Goal: Task Accomplishment & Management: Complete application form

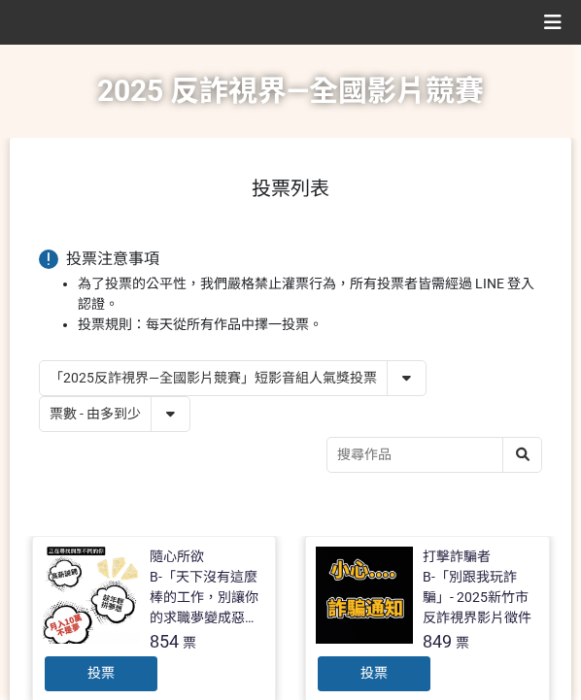
select select "vote"
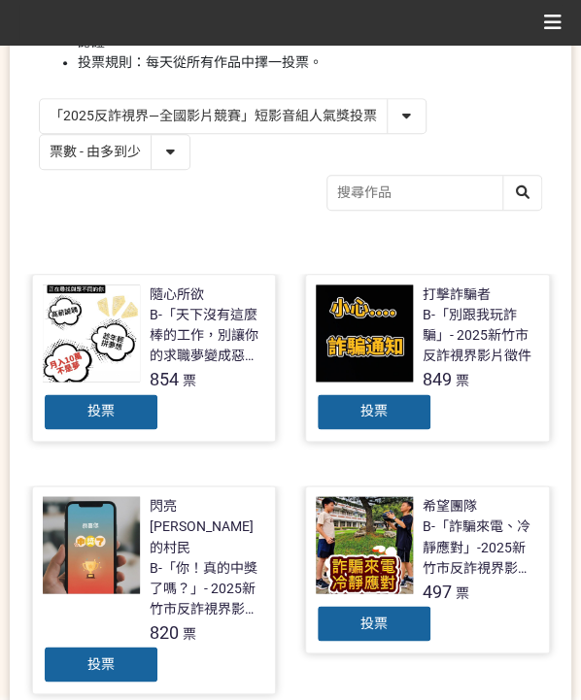
scroll to position [286, 0]
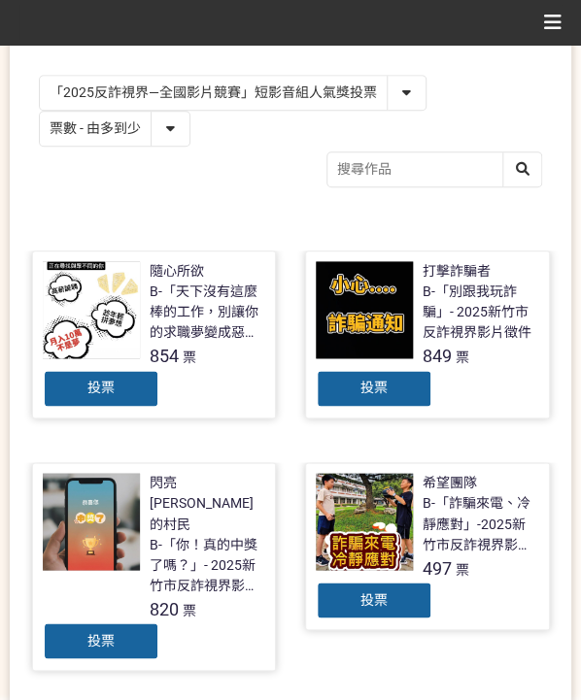
click at [67, 383] on div "投票" at bounding box center [101, 388] width 117 height 39
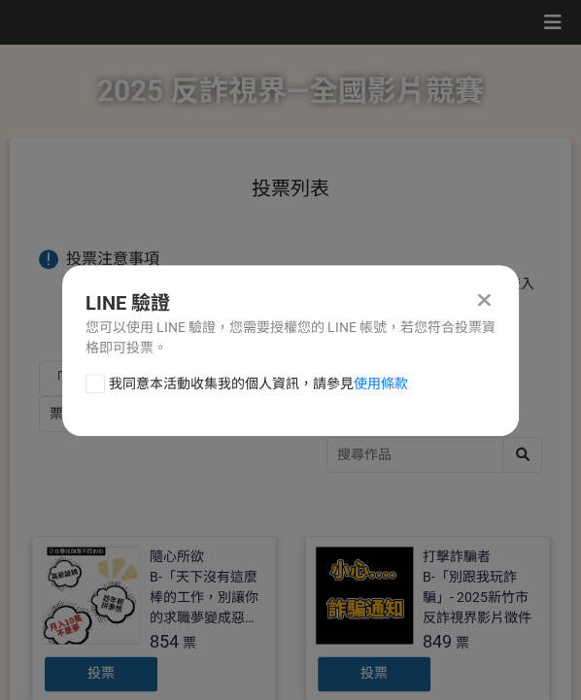
scroll to position [0, 0]
click at [186, 382] on span "我同意本活動收集我的個人資訊，請參見 使用條款" at bounding box center [258, 384] width 299 height 20
click at [99, 382] on input "我同意本活動收集我的個人資訊，請參見 使用條款" at bounding box center [92, 383] width 13 height 13
checkbox input "false"
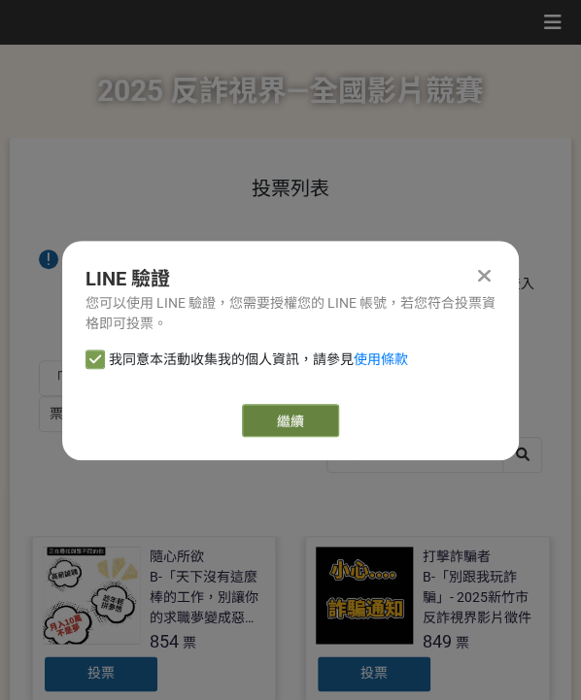
click at [312, 425] on link "繼續" at bounding box center [290, 420] width 97 height 33
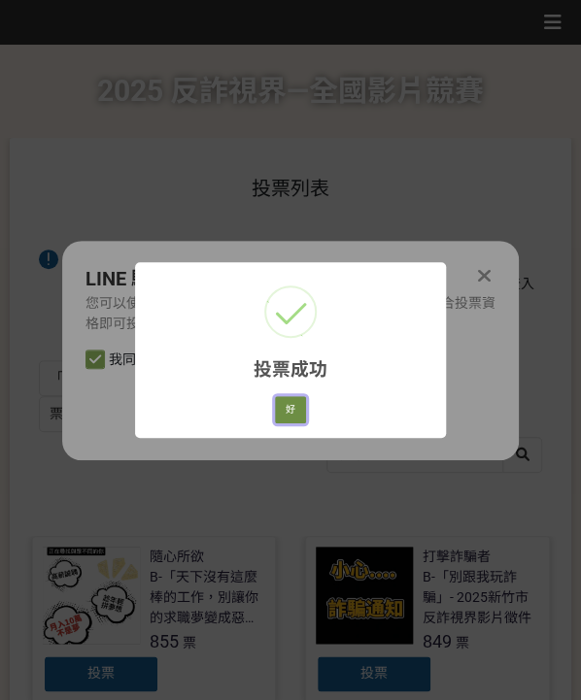
click at [303, 405] on button "好" at bounding box center [290, 409] width 31 height 27
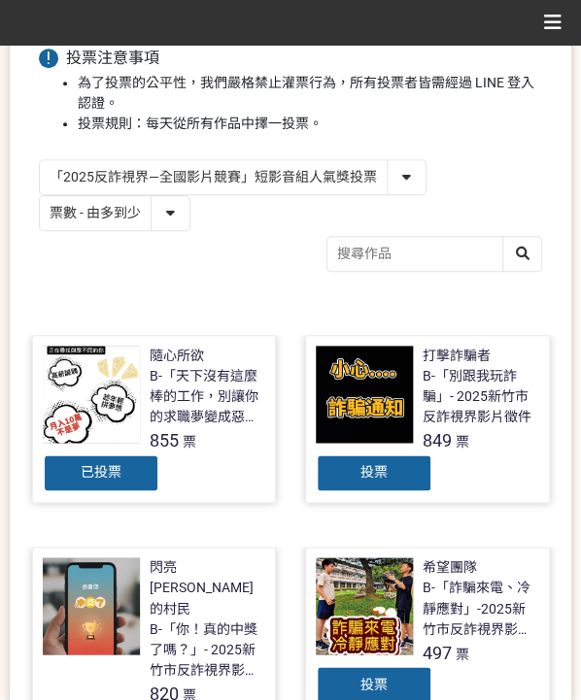
scroll to position [238, 0]
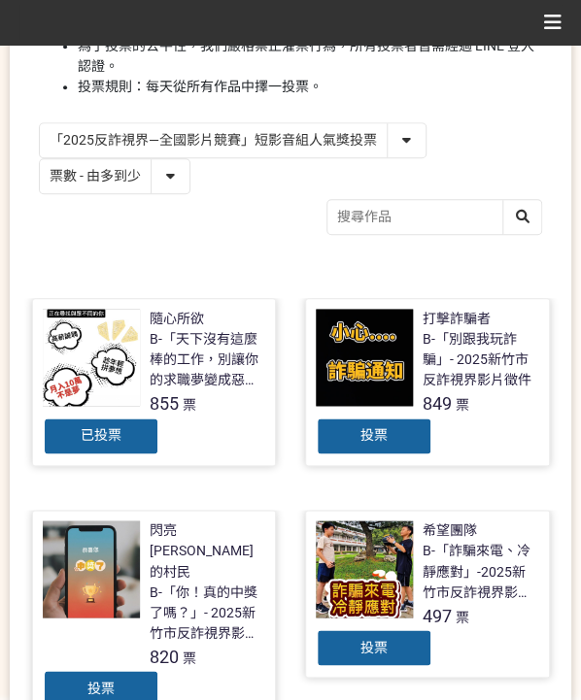
click at [271, 139] on select "「2025反詐視界—全國影片競賽」短影音組人氣獎投票 「2025反詐視界—全國影片競賽」短片組人氣獎投票" at bounding box center [233, 140] width 386 height 34
select select "13146"
click at [40, 123] on select "「2025反詐視界—全國影片競賽」短影音組人氣獎投票 「2025反詐視界—全國影片競賽」短片組人氣獎投票" at bounding box center [233, 140] width 386 height 34
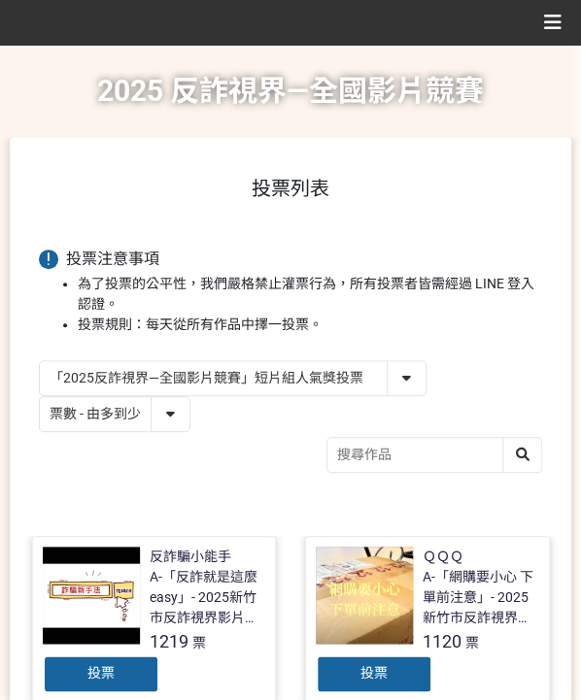
scroll to position [323, 0]
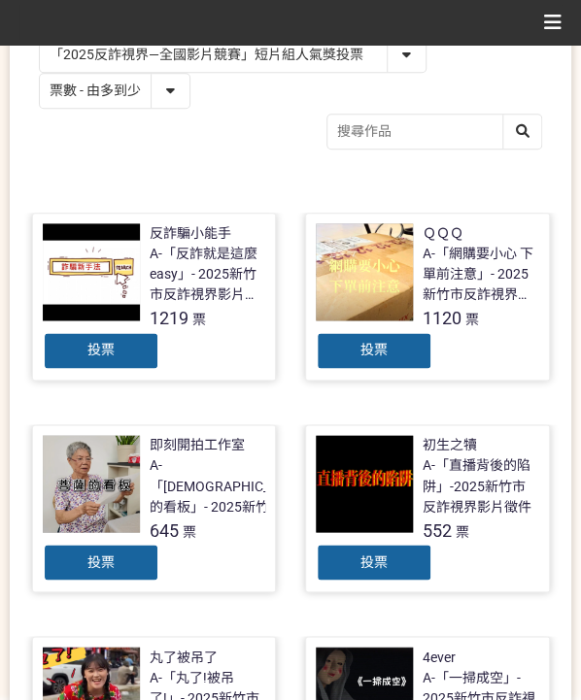
click at [133, 354] on div "投票" at bounding box center [101, 350] width 117 height 39
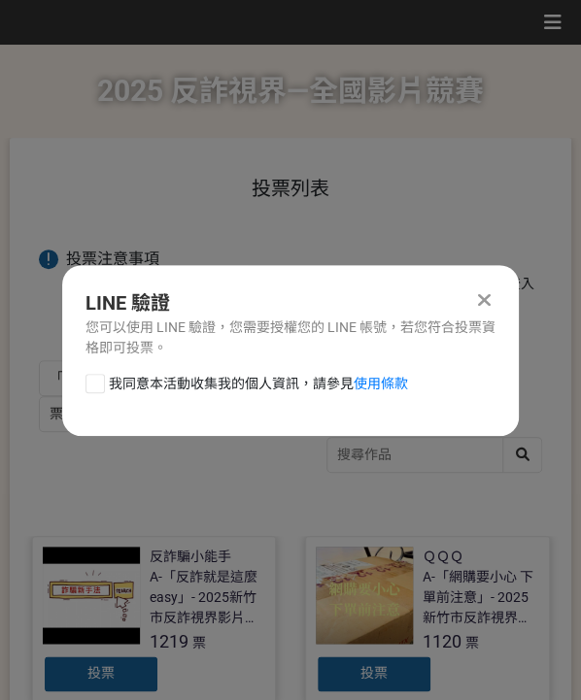
click at [218, 380] on span "我同意本活動收集我的個人資訊，請參見 使用條款" at bounding box center [258, 384] width 299 height 20
click at [99, 380] on input "我同意本活動收集我的個人資訊，請參見 使用條款" at bounding box center [92, 383] width 13 height 13
checkbox input "false"
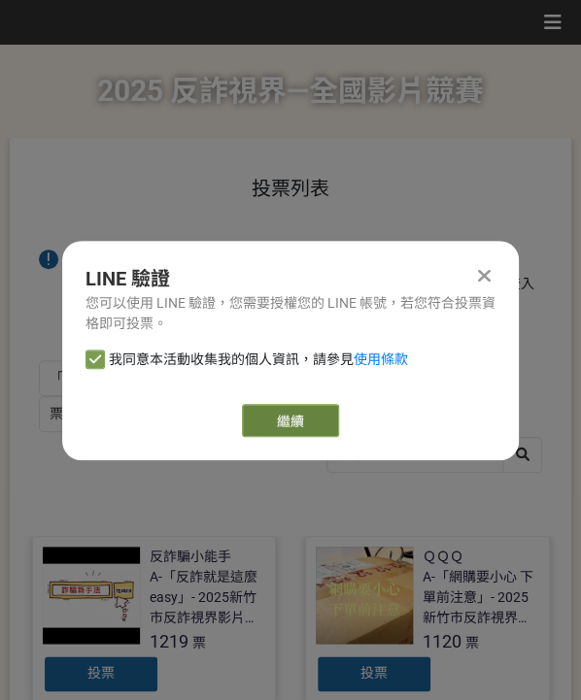
click at [302, 415] on link "繼續" at bounding box center [290, 420] width 97 height 33
